Goal: Obtain resource: Download file/media

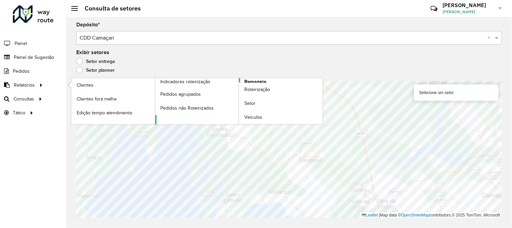
click at [247, 81] on span "Romaneio" at bounding box center [255, 81] width 22 height 7
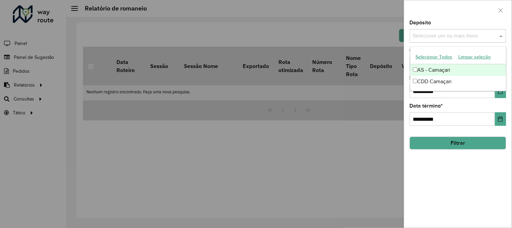
click at [449, 41] on div "Selecione um ou mais itens" at bounding box center [458, 36] width 97 height 14
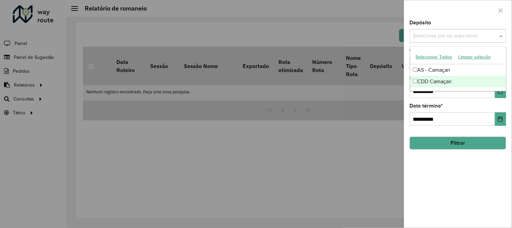
click at [433, 82] on div "CDD Camaçari" at bounding box center [459, 81] width 96 height 11
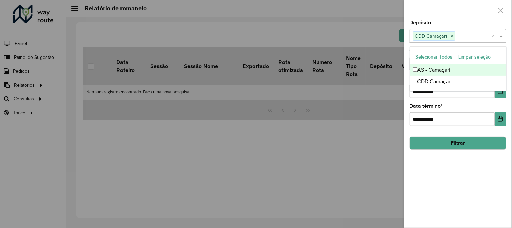
click at [474, 18] on div at bounding box center [458, 10] width 107 height 20
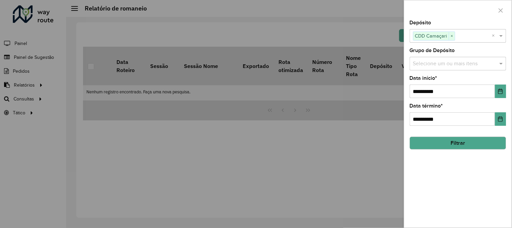
click at [494, 63] on input "text" at bounding box center [455, 64] width 86 height 8
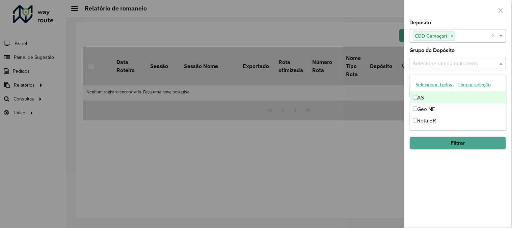
click at [490, 48] on div "**********" at bounding box center [458, 123] width 107 height 207
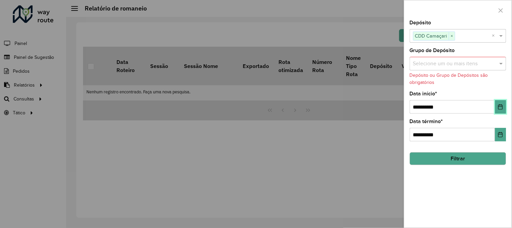
click at [503, 106] on icon "Choose Date" at bounding box center [500, 106] width 5 height 5
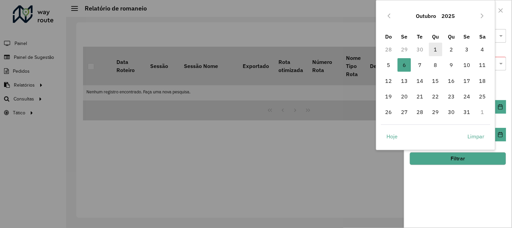
click at [436, 45] on span "1" at bounding box center [436, 50] width 14 height 14
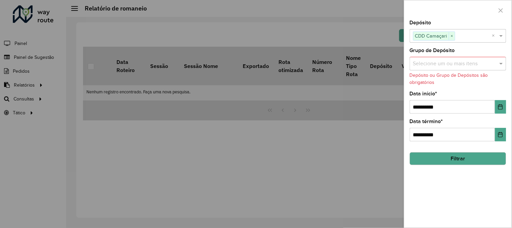
click at [457, 159] on button "Filtrar" at bounding box center [458, 158] width 97 height 13
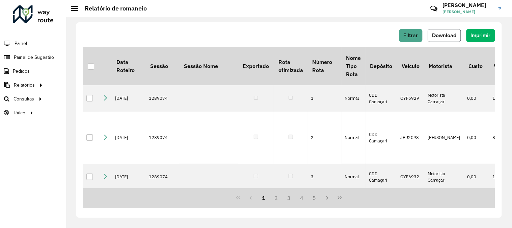
click at [430, 35] on button "Download" at bounding box center [444, 35] width 33 height 13
click at [442, 40] on button "Download" at bounding box center [444, 35] width 33 height 13
